Goal: Find specific page/section: Find specific page/section

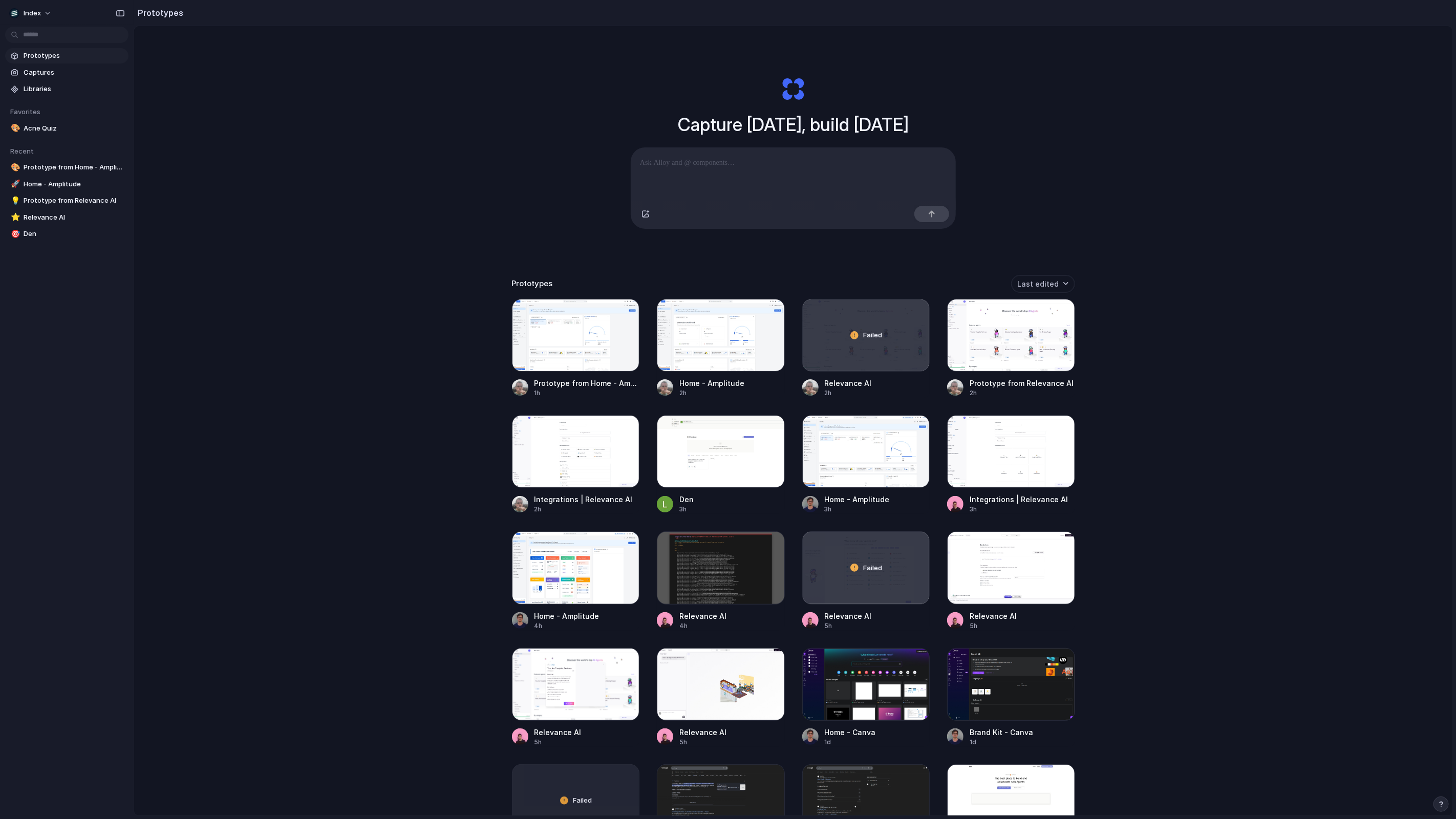
drag, startPoint x: 0, startPoint y: 0, endPoint x: 357, endPoint y: 367, distance: 512.0
click at [359, 366] on div "Capture [DATE], build [DATE] Clone web app Clone screenshot Start from existing…" at bounding box center [794, 448] width 1318 height 844
click at [1009, 349] on div at bounding box center [1010, 335] width 128 height 73
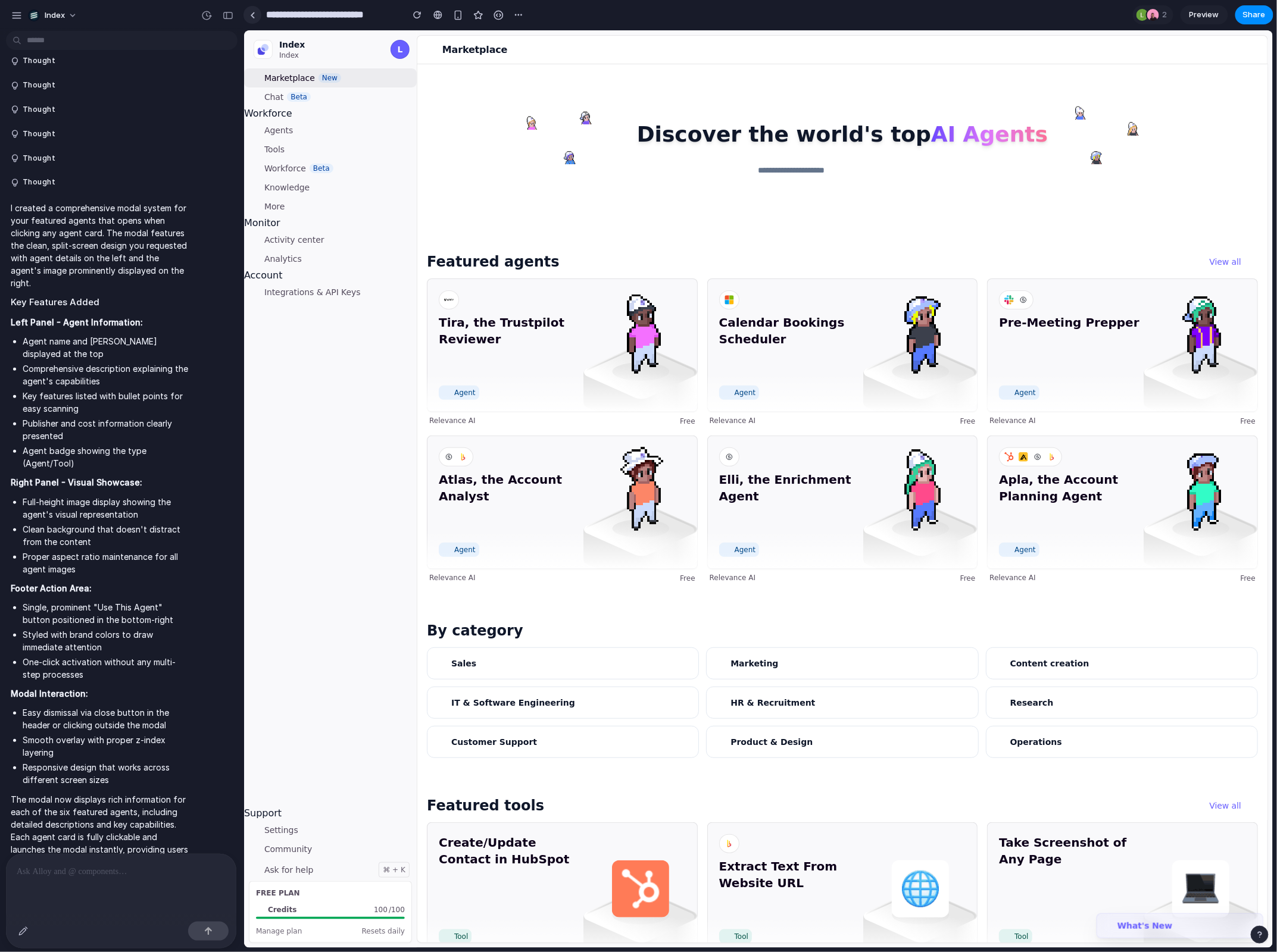
click at [252, 19] on link at bounding box center [252, 14] width 18 height 18
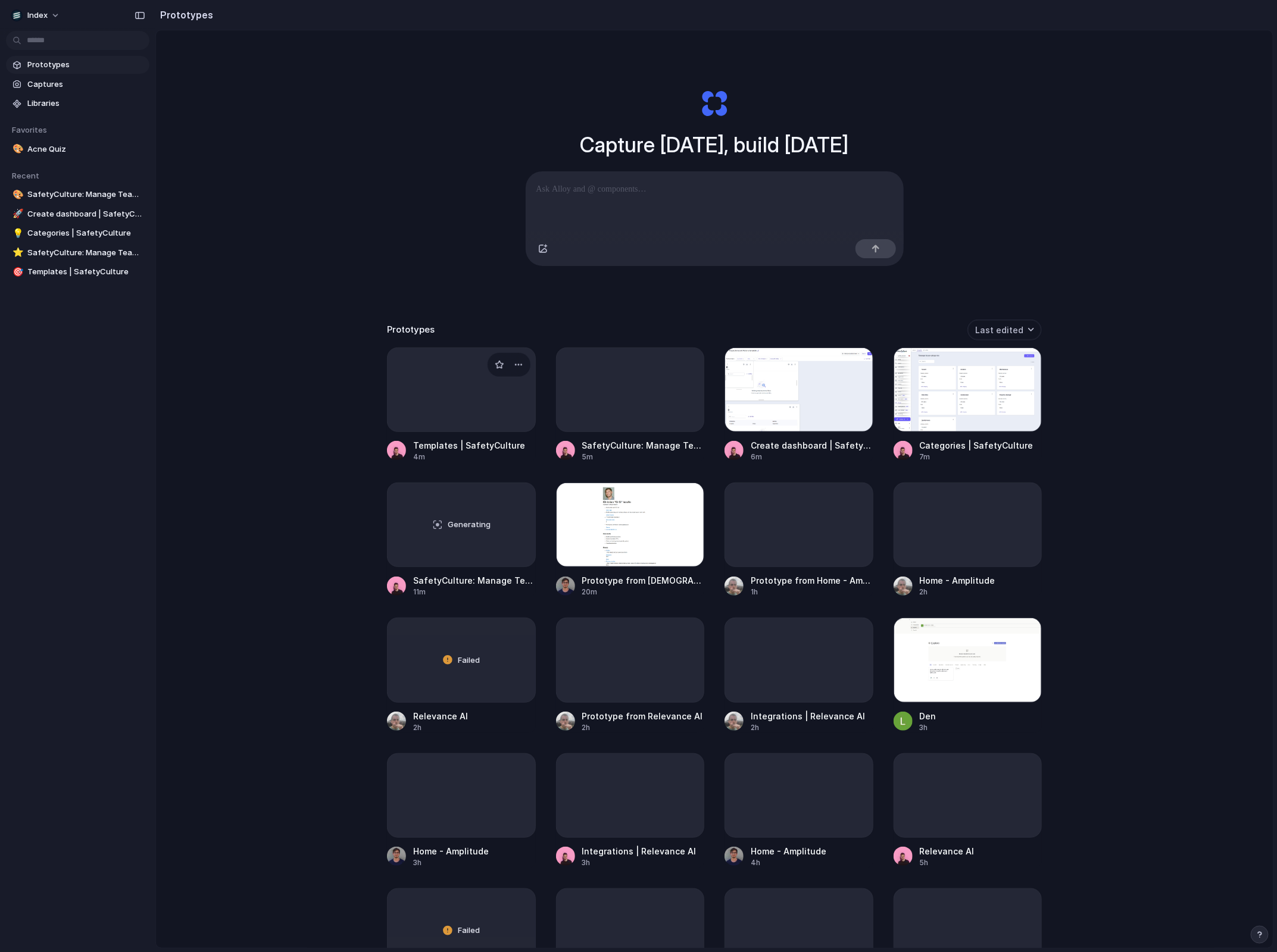
click at [403, 382] on div at bounding box center [461, 390] width 148 height 84
